Goal: Find contact information: Obtain details needed to contact an individual or organization

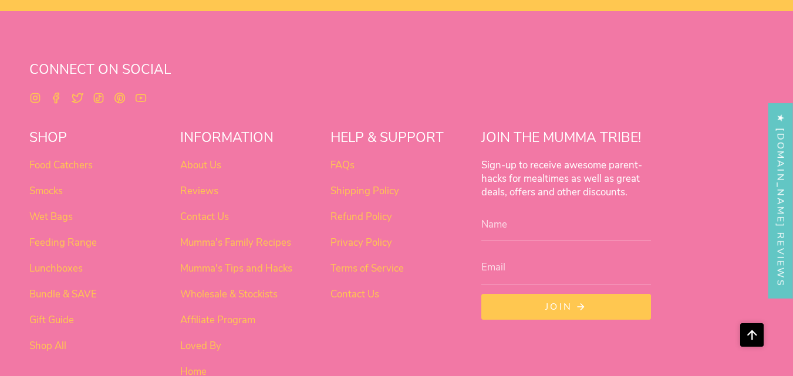
scroll to position [3614, 0]
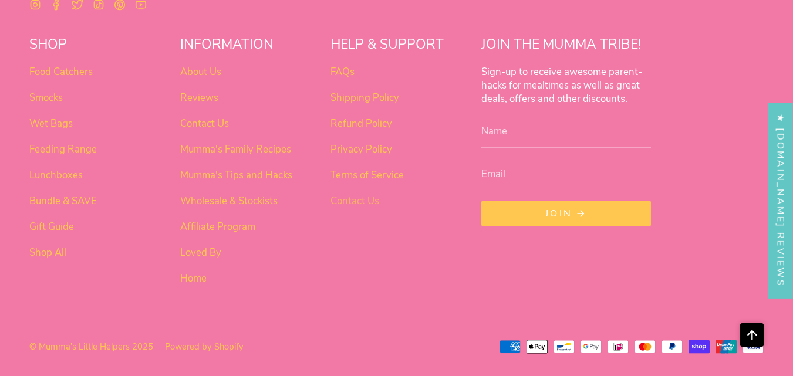
click at [354, 199] on link "Contact Us" at bounding box center [354, 200] width 49 height 13
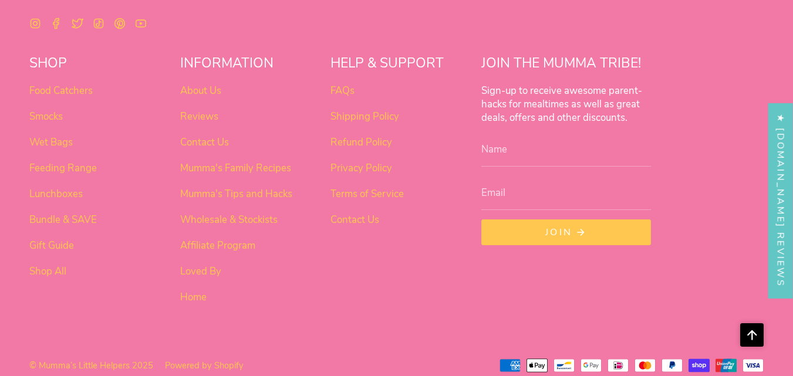
scroll to position [880, 0]
